Goal: Ask a question

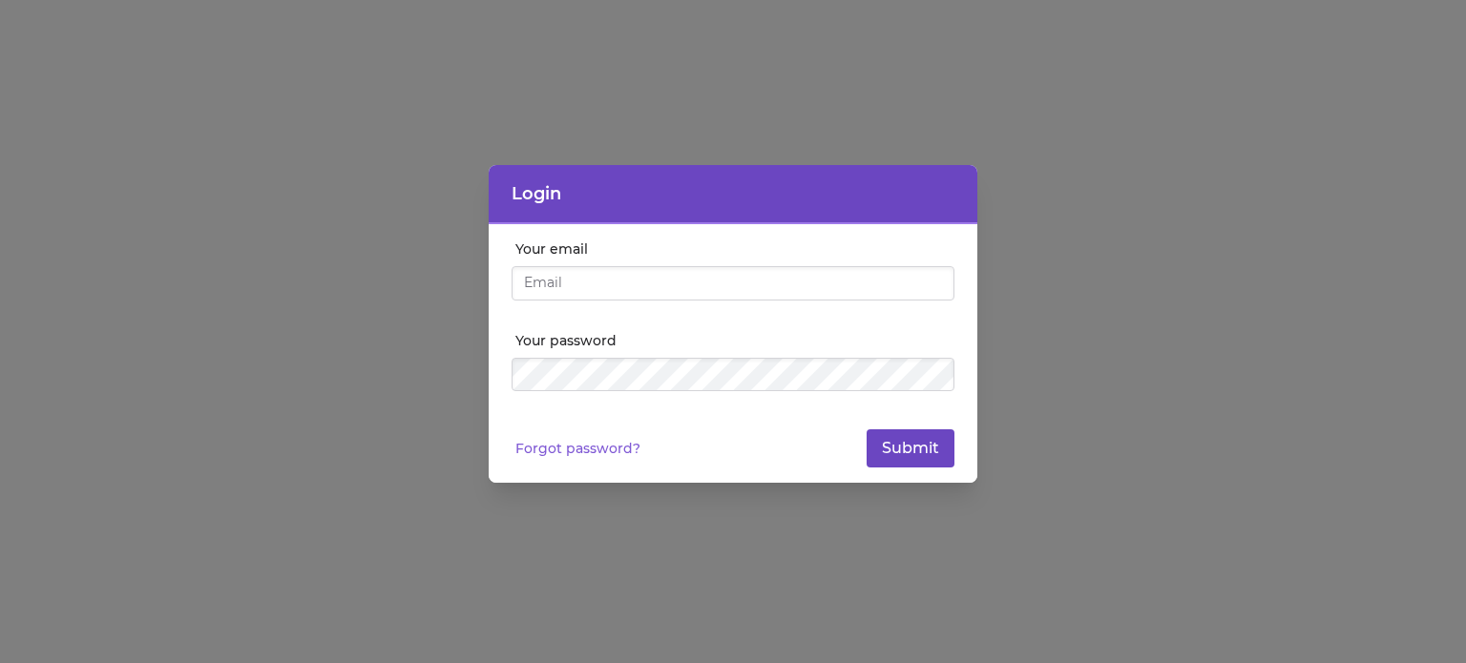
type input "[EMAIL_ADDRESS][DOMAIN_NAME]"
click at [911, 442] on button "Submit" at bounding box center [911, 449] width 88 height 38
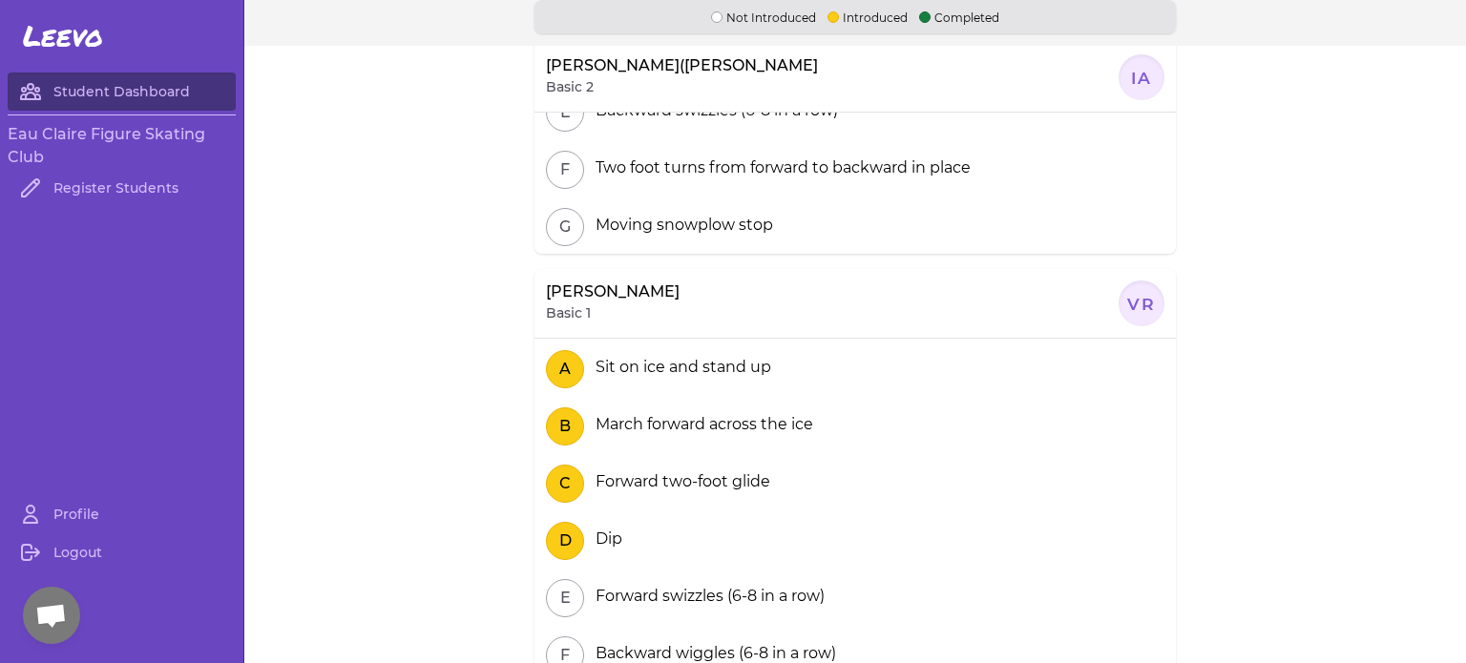
scroll to position [889, 0]
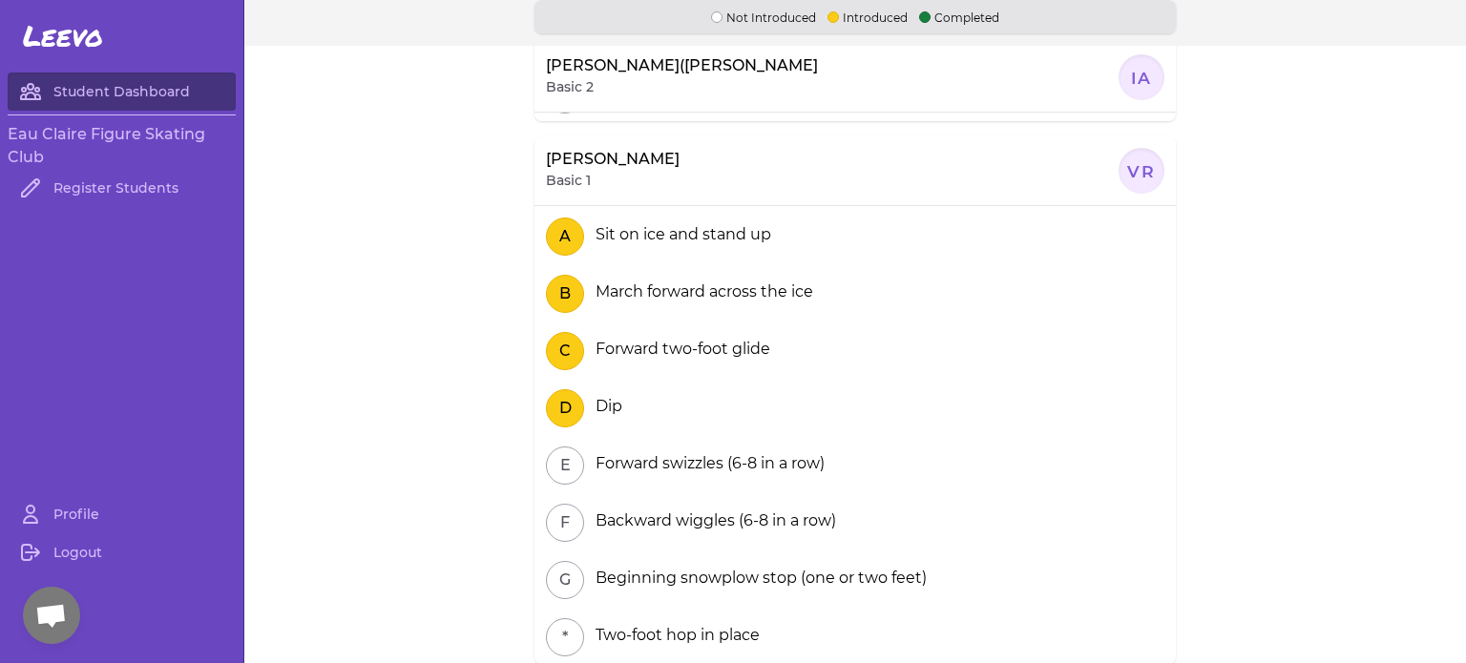
click at [60, 613] on span "Open chat" at bounding box center [50, 617] width 31 height 27
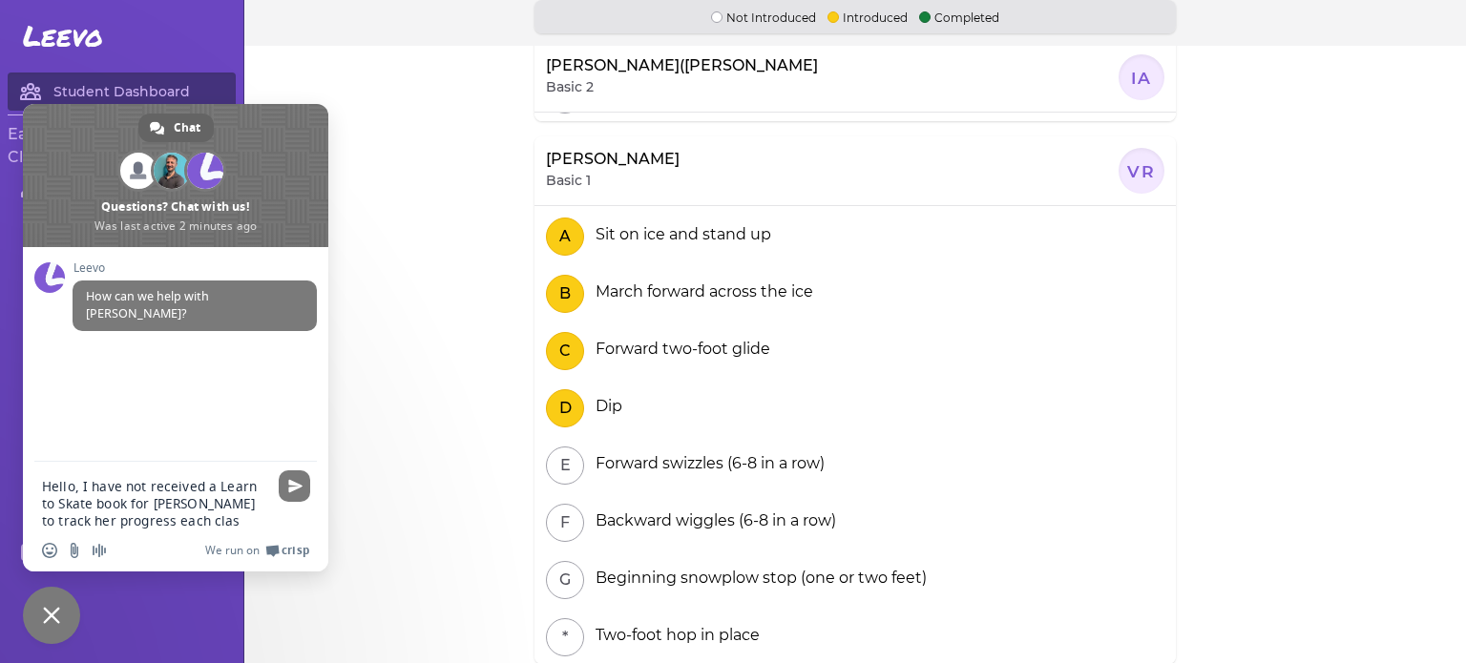
type textarea "Hello, I have not received a Learn to Skate book for [PERSON_NAME] to track her…"
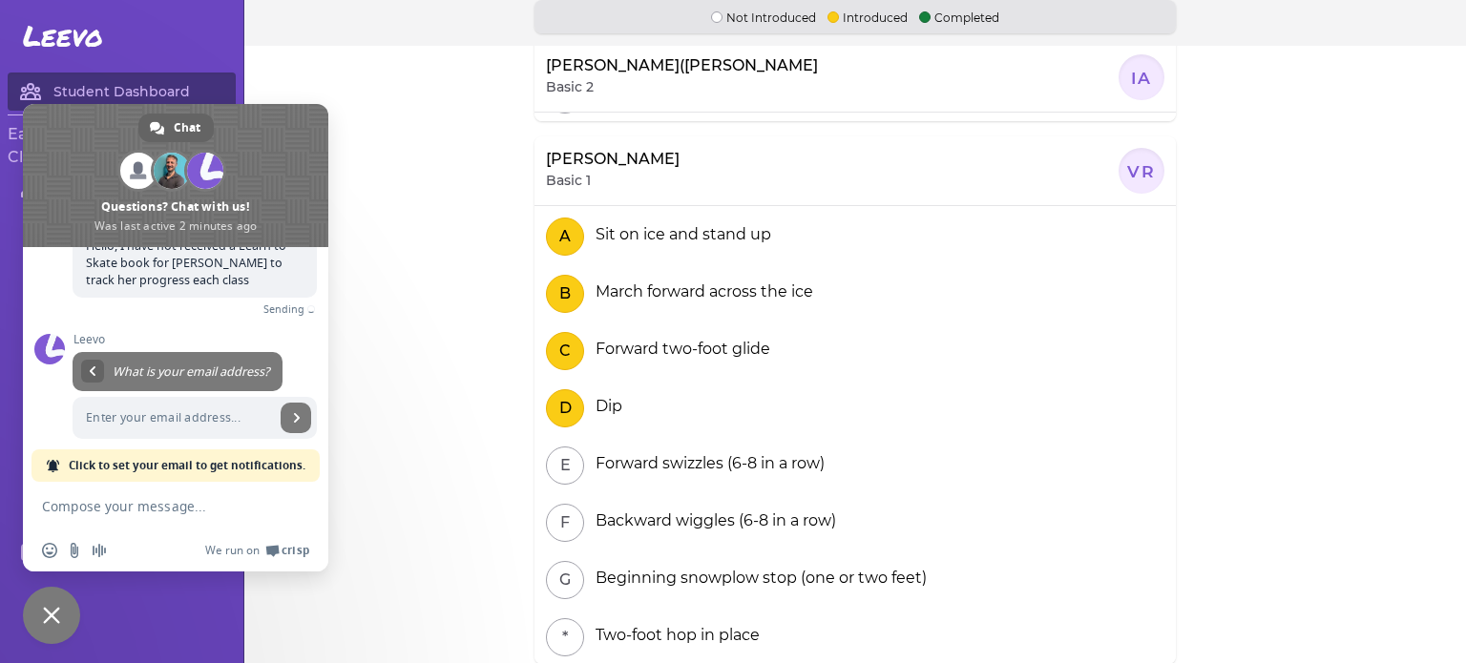
scroll to position [128, 0]
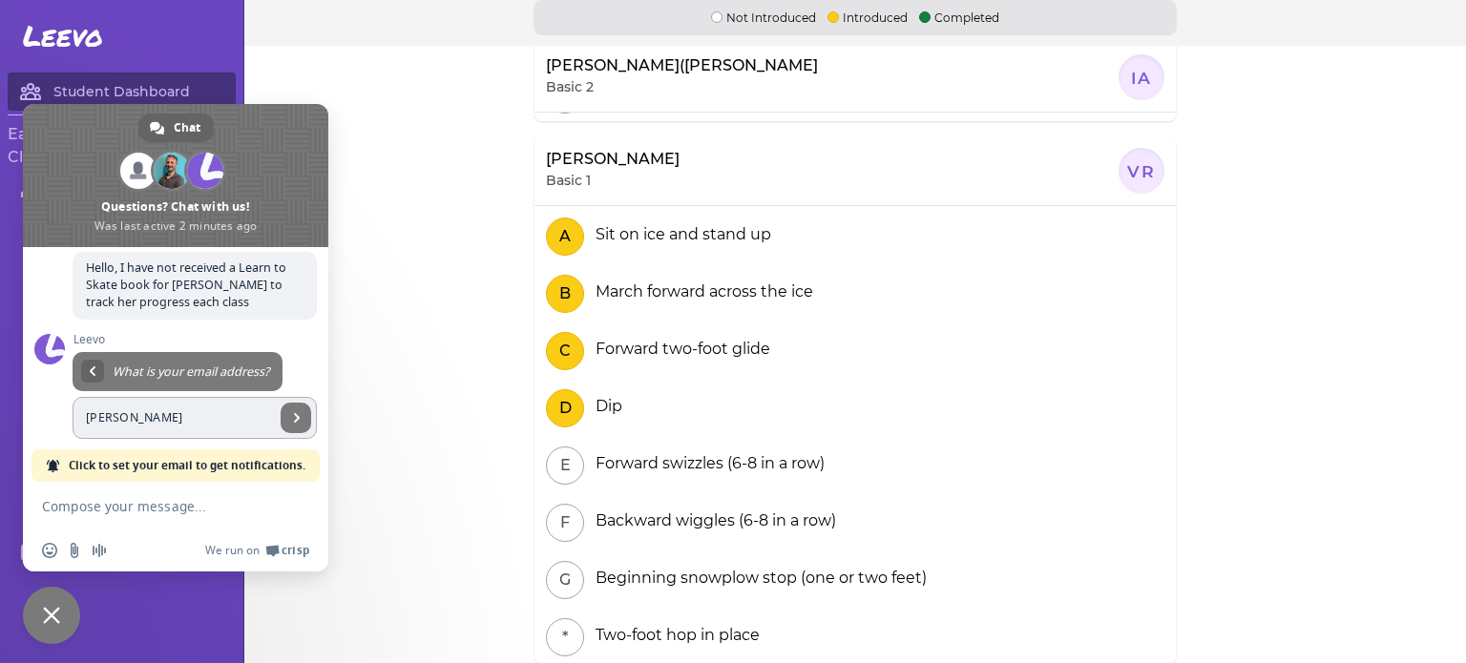
type input "[EMAIL_ADDRESS][DOMAIN_NAME]"
click at [292, 413] on span "Send" at bounding box center [297, 418] width 10 height 10
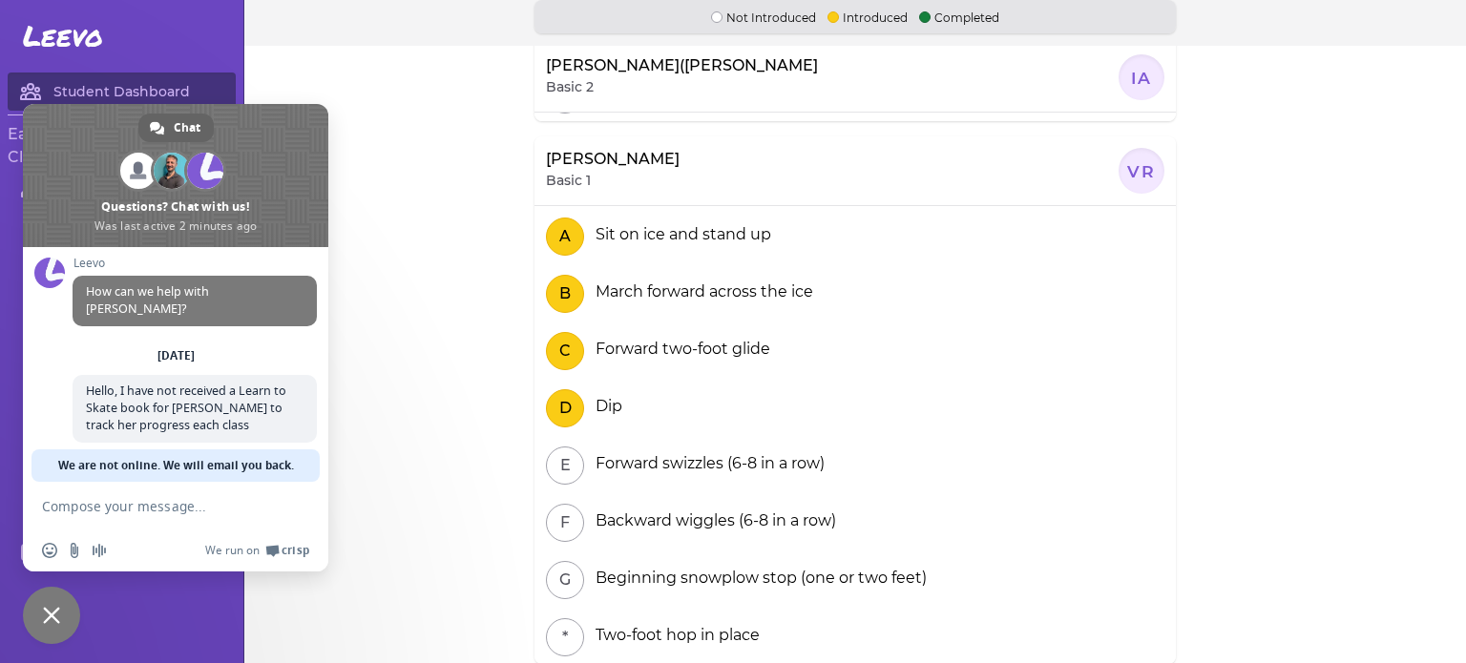
click at [60, 608] on span "Close chat" at bounding box center [51, 615] width 57 height 57
